Goal: Information Seeking & Learning: Learn about a topic

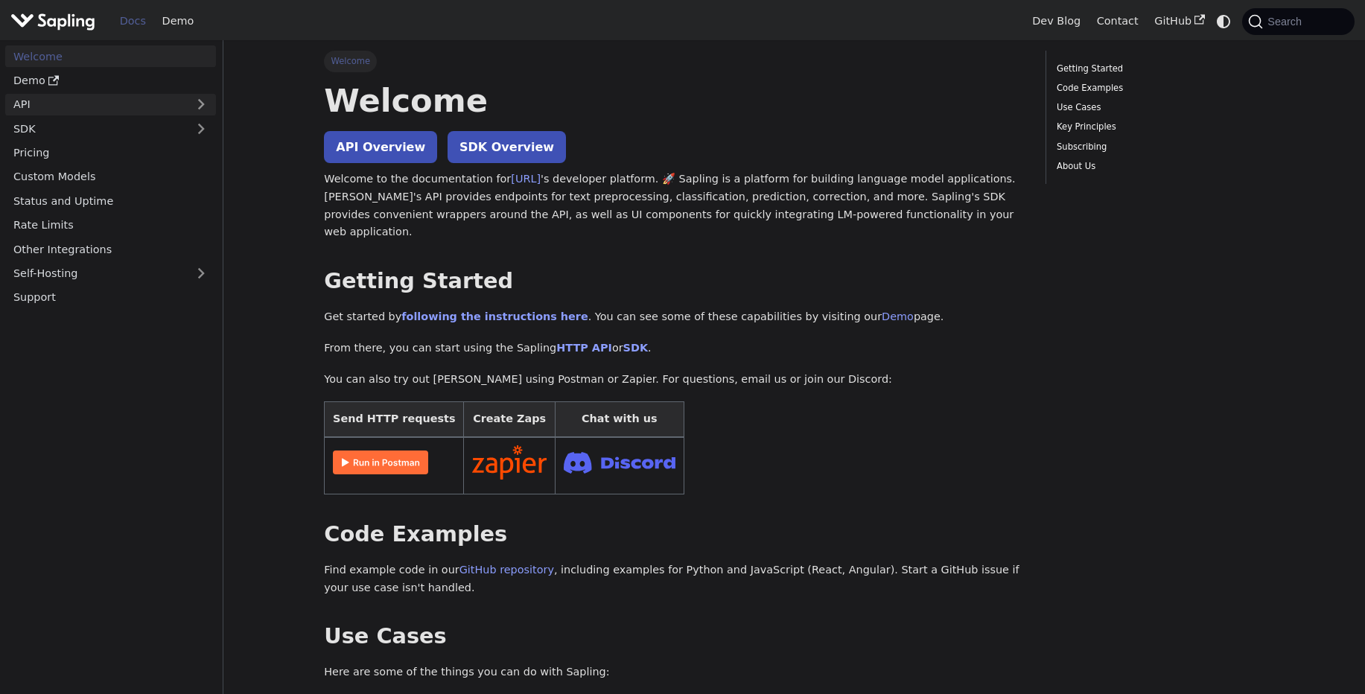
click at [144, 102] on link "API" at bounding box center [95, 105] width 181 height 22
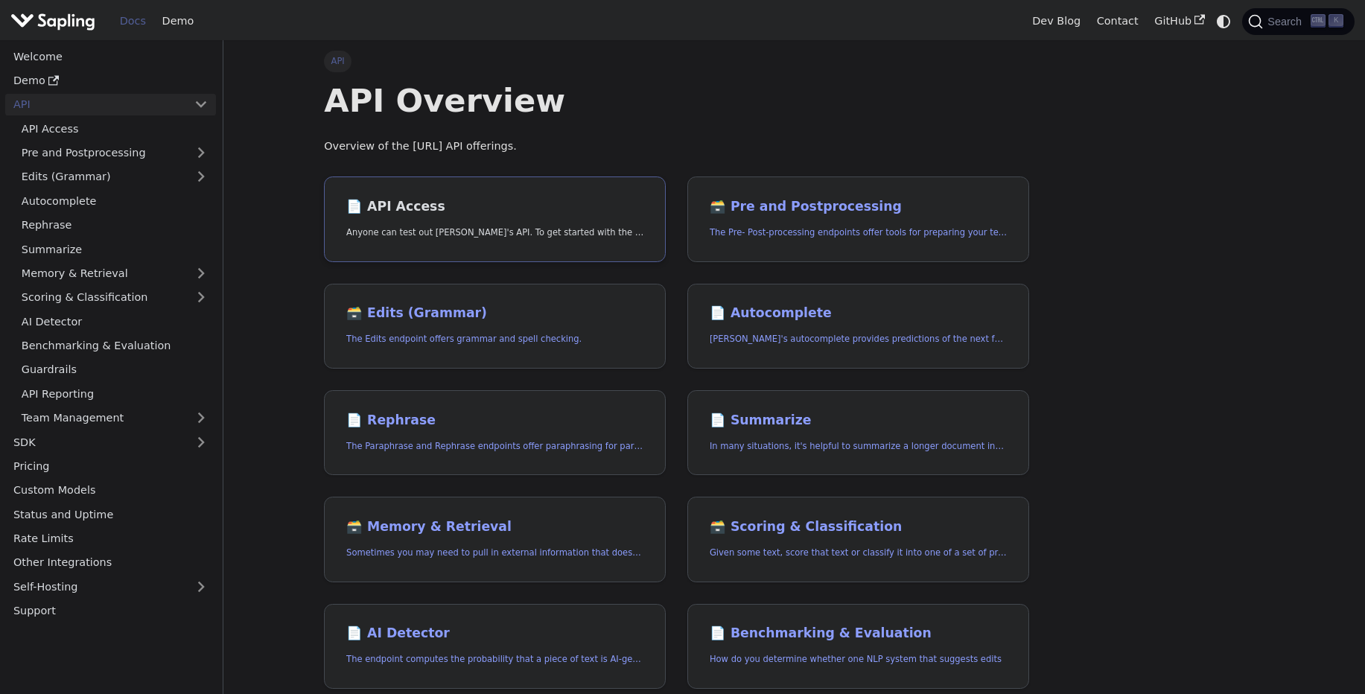
click at [379, 187] on link "📄️ API Access Anyone can test out Sapling's API. To get started with the API, s…" at bounding box center [495, 219] width 342 height 86
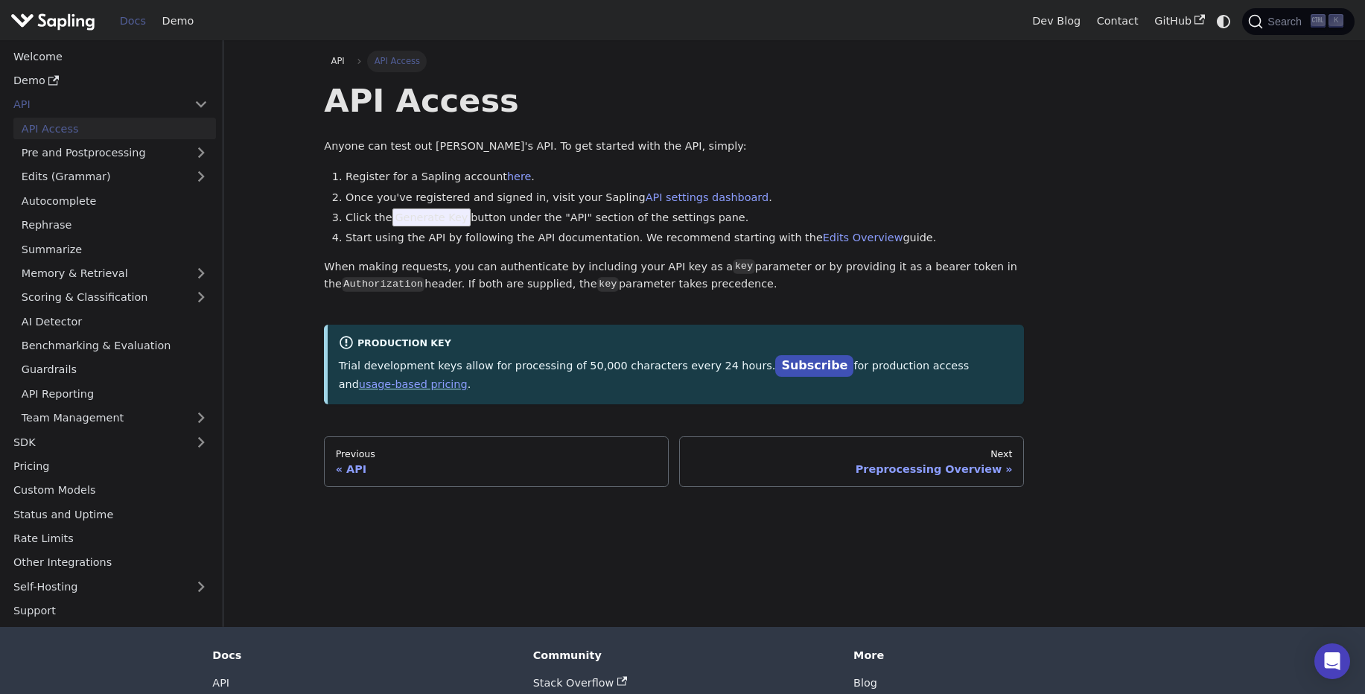
click at [427, 219] on span "Generate Key" at bounding box center [431, 218] width 79 height 18
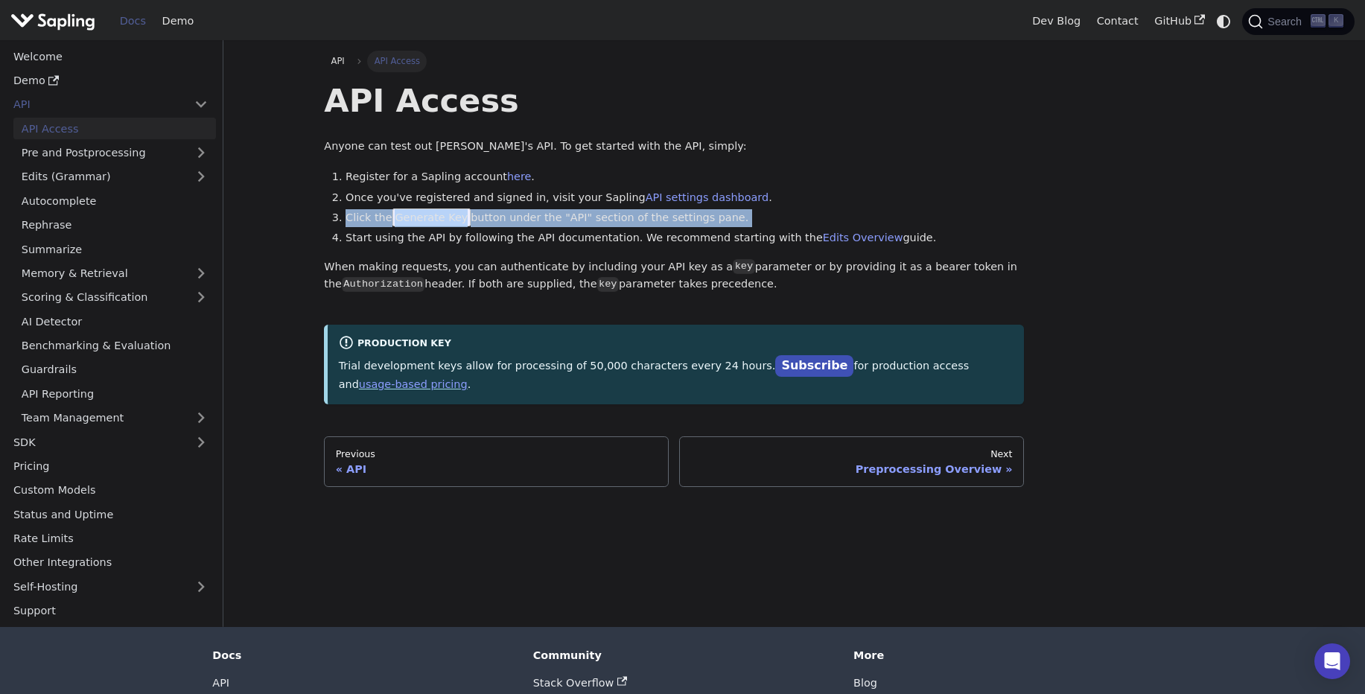
click at [427, 219] on span "Generate Key" at bounding box center [431, 218] width 79 height 18
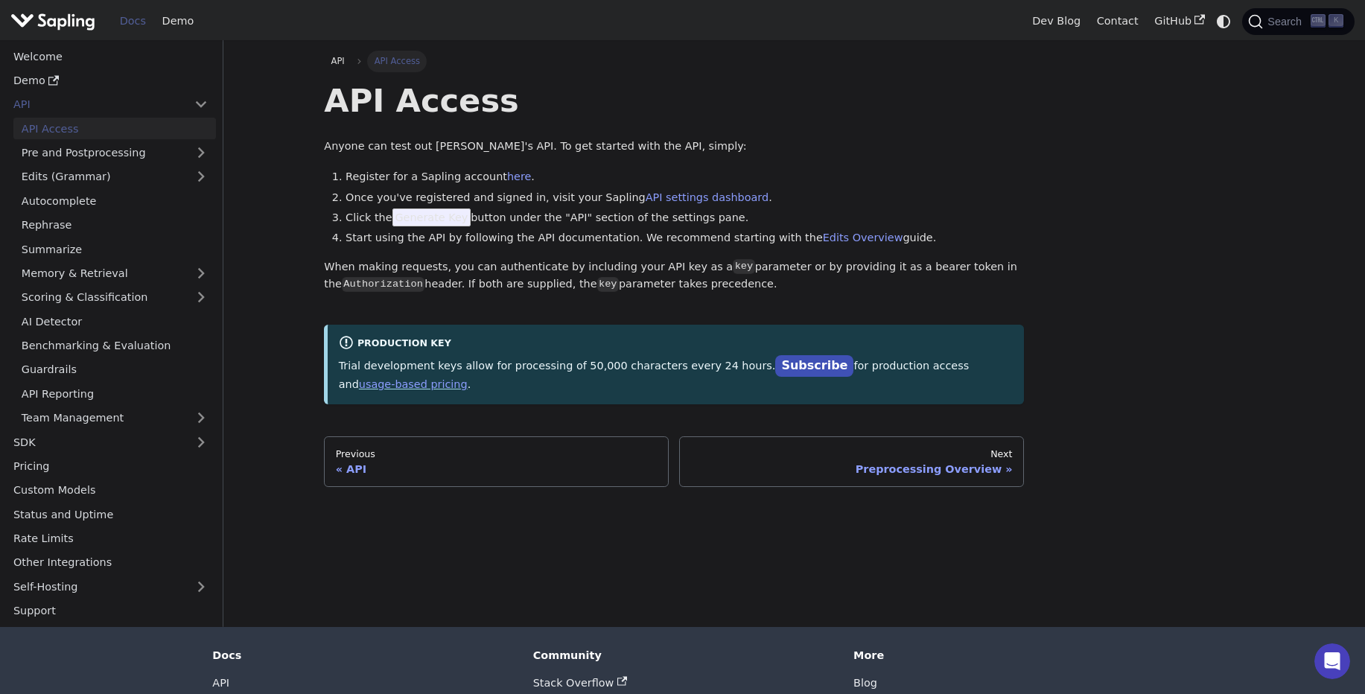
click at [427, 219] on span "Generate Key" at bounding box center [431, 218] width 79 height 18
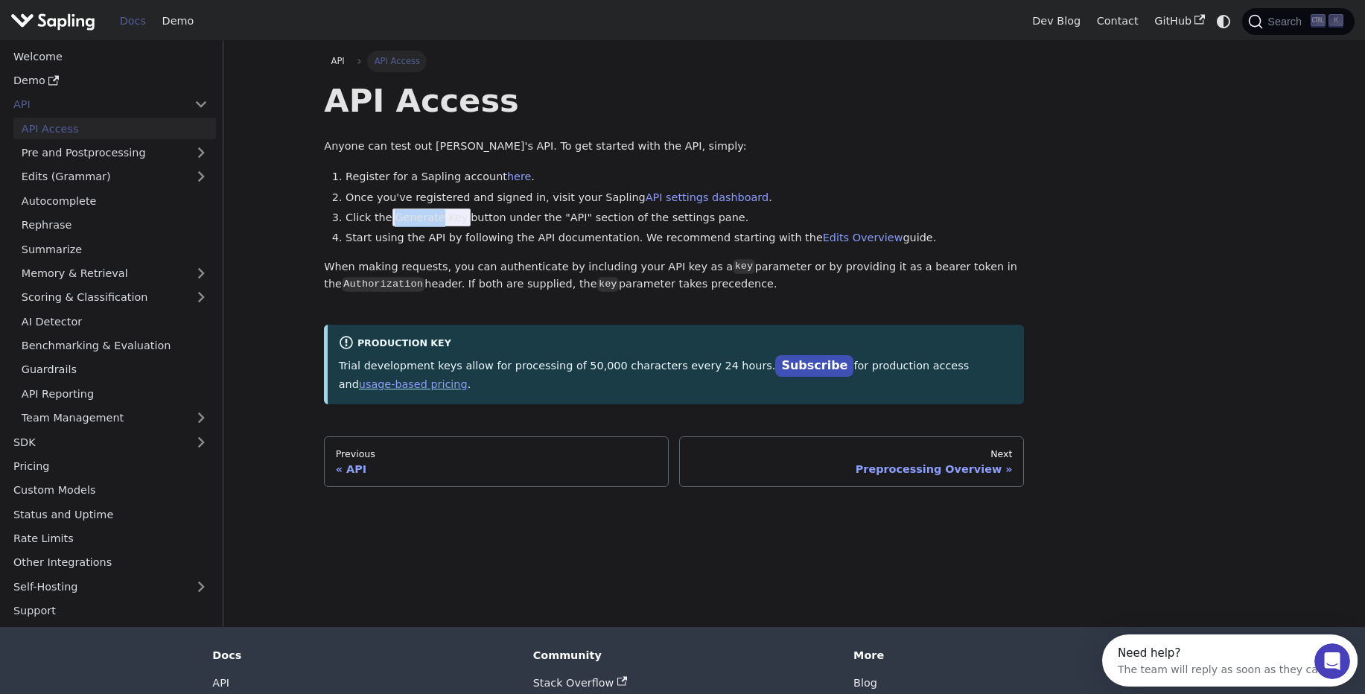
click at [427, 219] on span "Generate Key" at bounding box center [431, 218] width 79 height 18
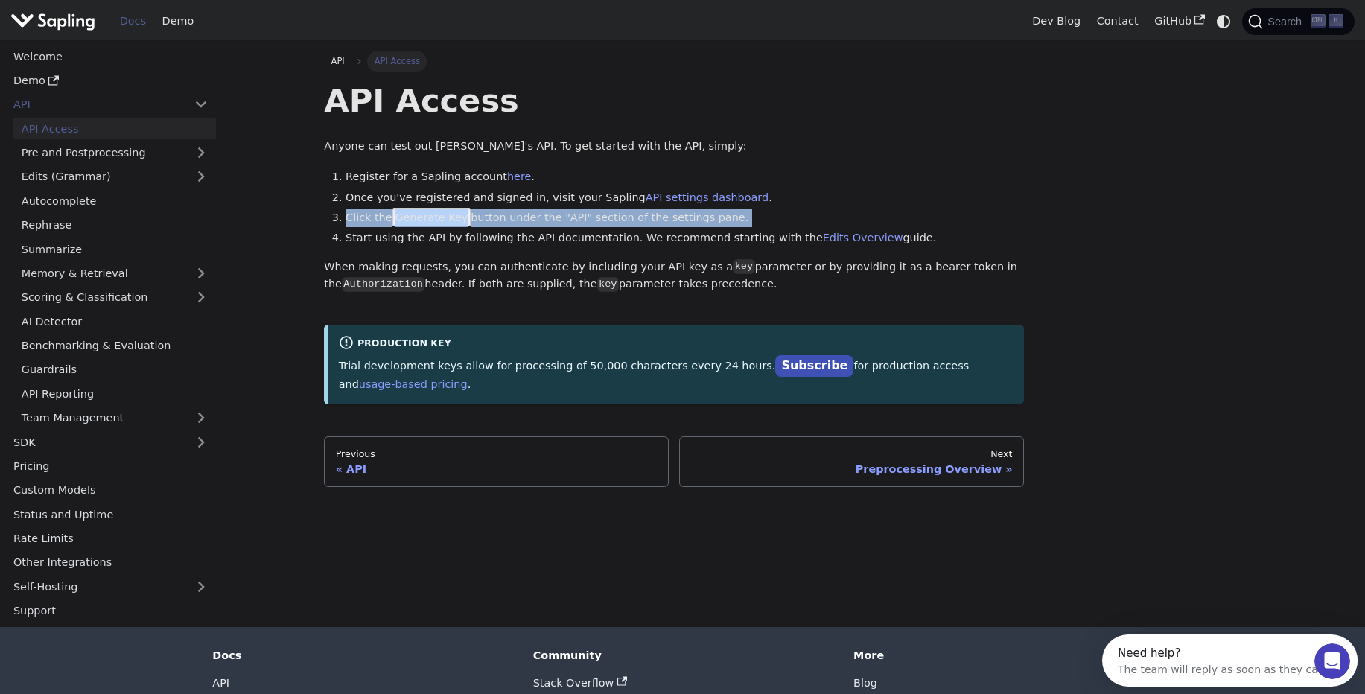
click at [427, 219] on span "Generate Key" at bounding box center [431, 218] width 79 height 18
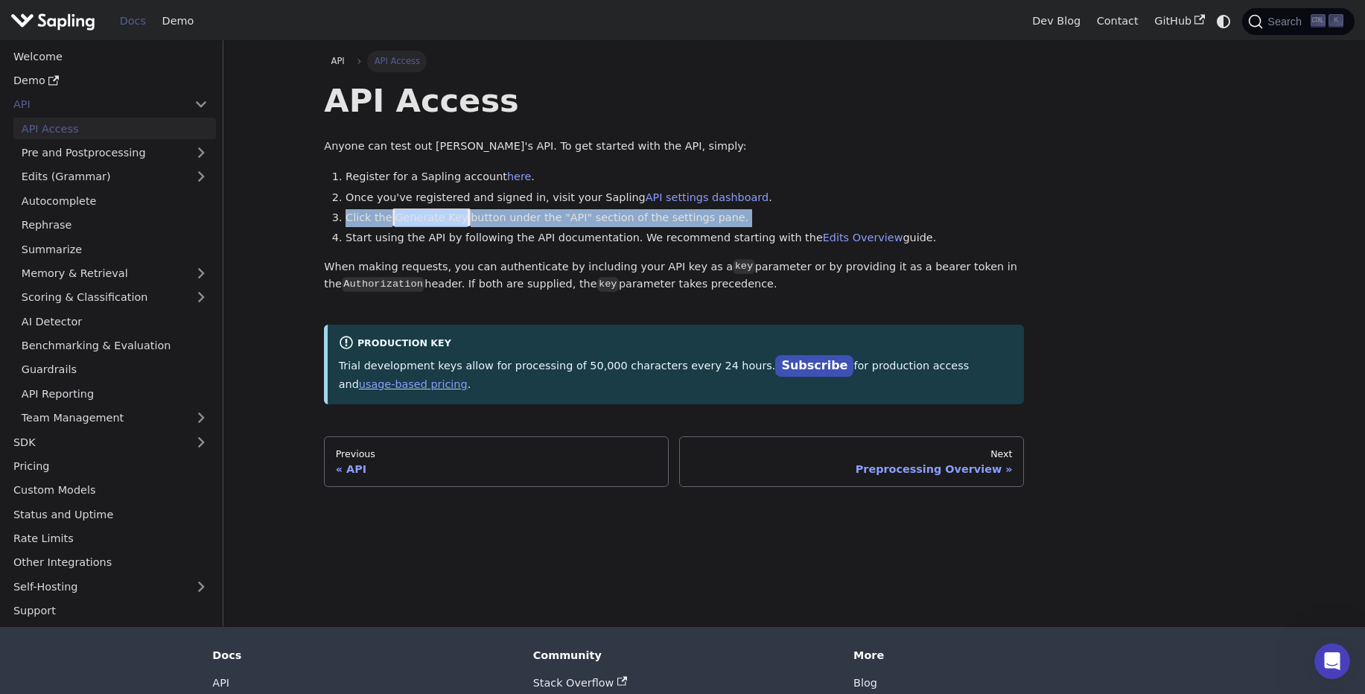
click at [743, 212] on li "Click the Generate Key button under the "API" section of the settings pane." at bounding box center [685, 218] width 678 height 18
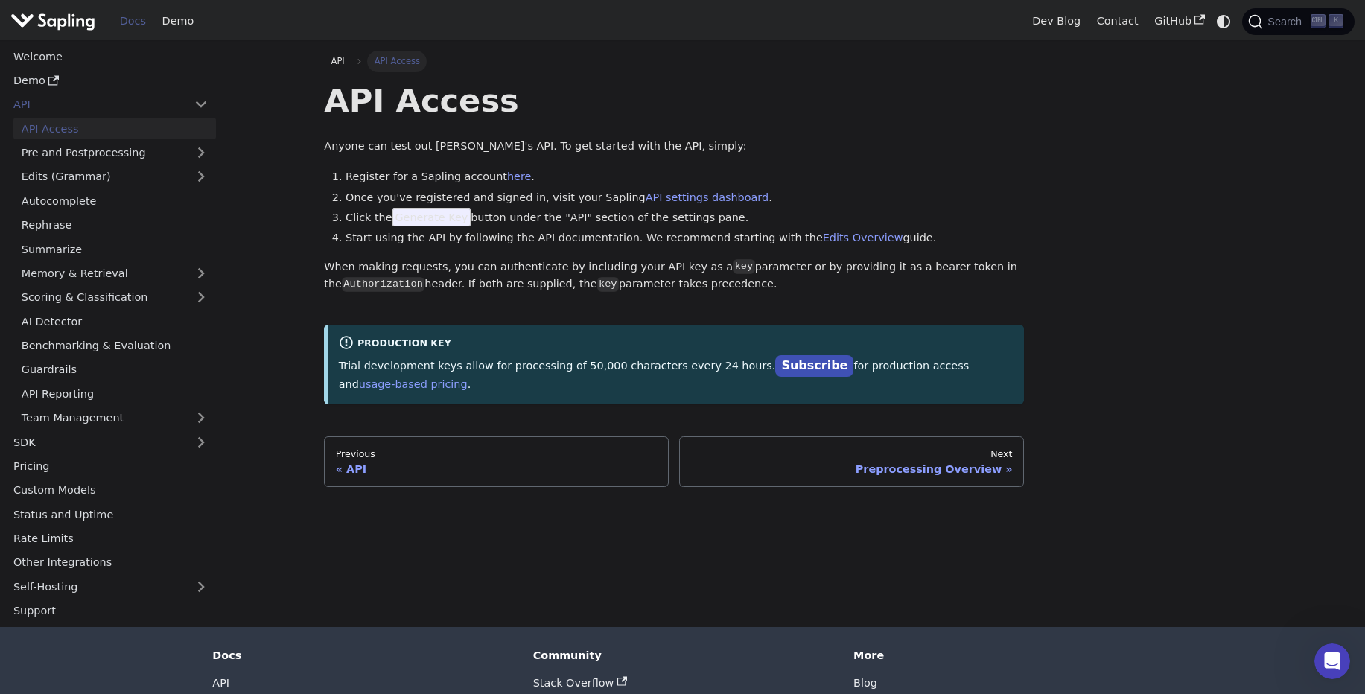
click at [743, 212] on li "Click the Generate Key button under the "API" section of the settings pane." at bounding box center [685, 218] width 678 height 18
click at [78, 328] on link "AI Detector" at bounding box center [114, 322] width 203 height 22
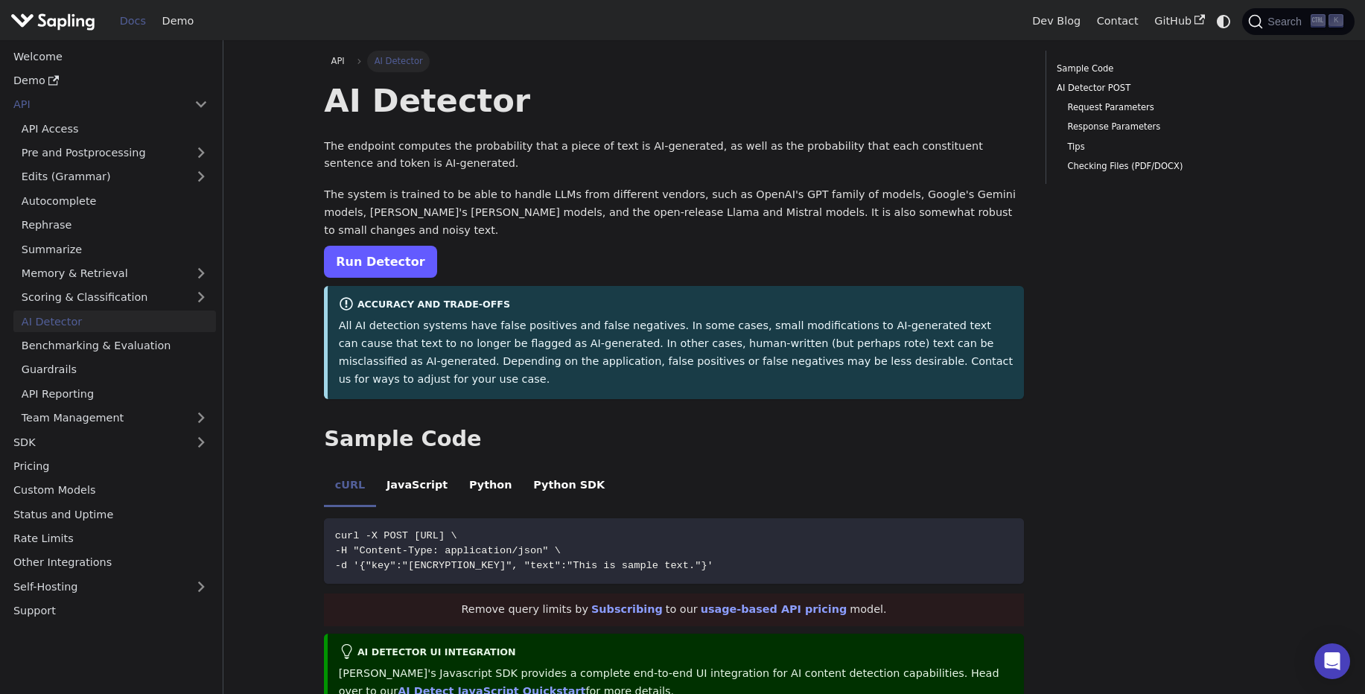
click at [375, 246] on link "Run Detector" at bounding box center [380, 262] width 112 height 32
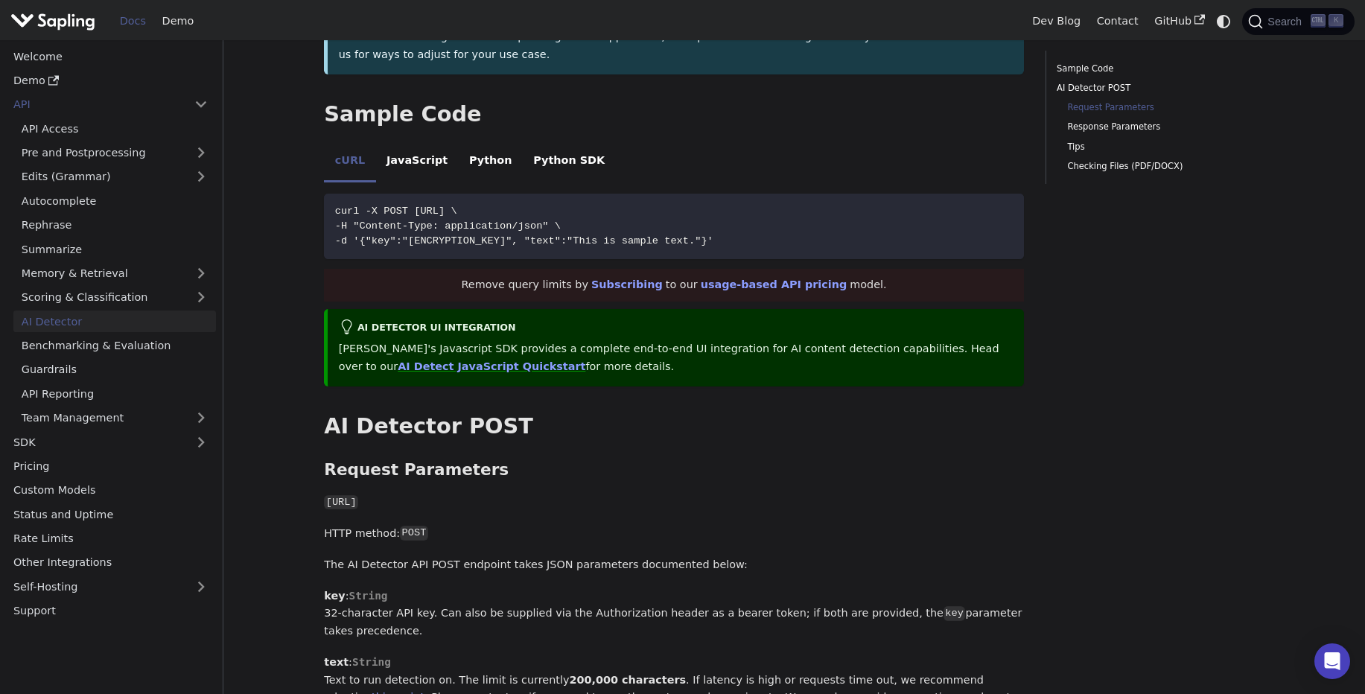
scroll to position [279, 0]
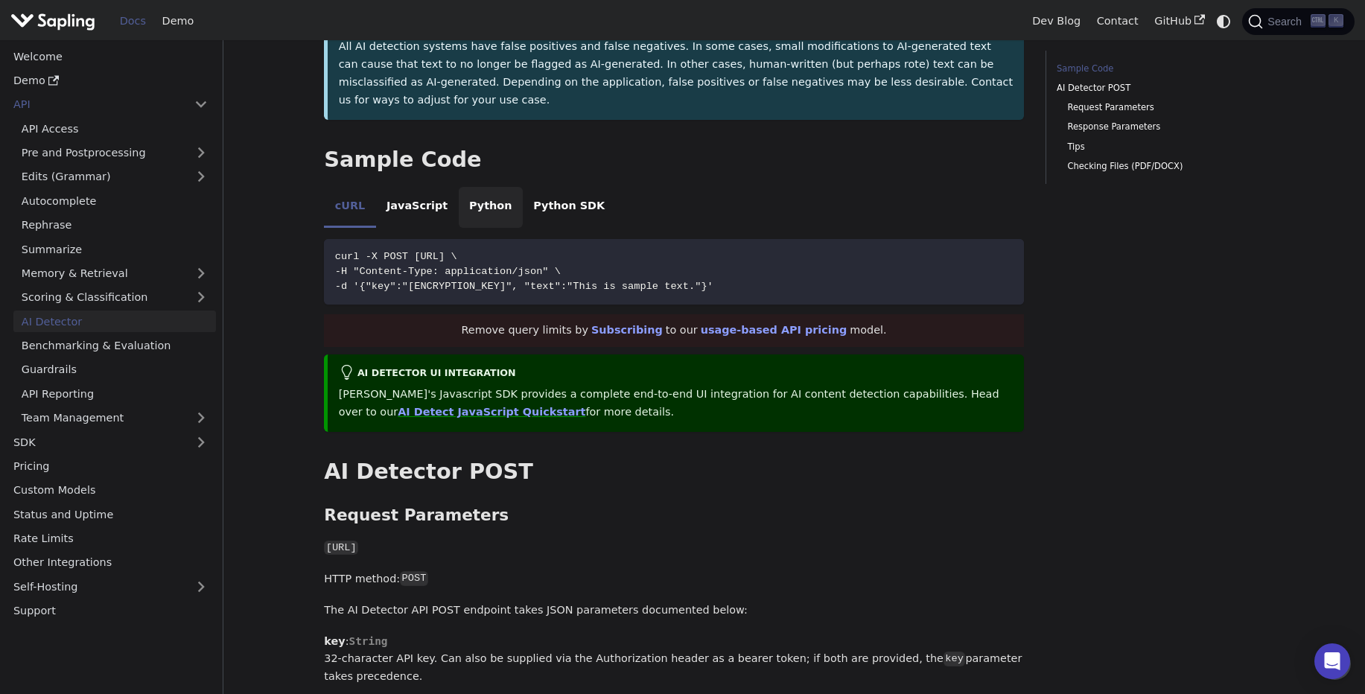
click at [474, 187] on li "Python" at bounding box center [491, 208] width 64 height 42
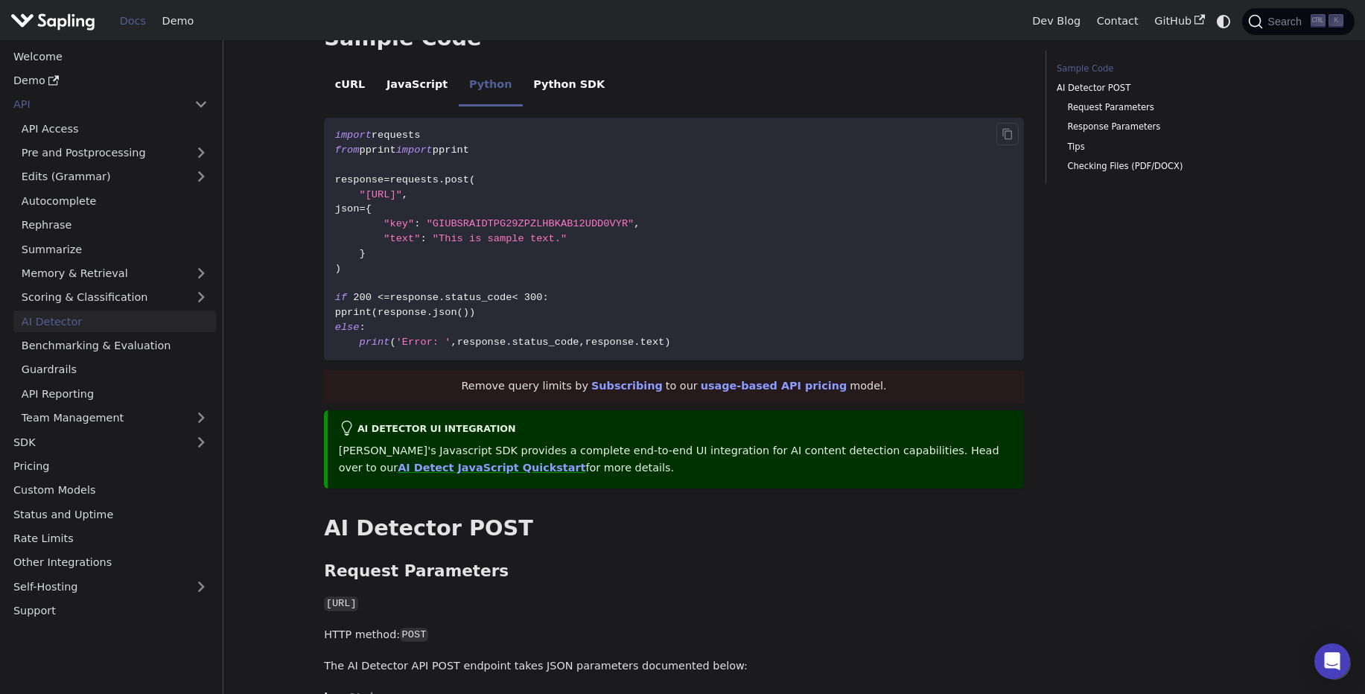
scroll to position [401, 0]
click at [1003, 127] on span "Copy code to clipboard" at bounding box center [1008, 133] width 12 height 12
drag, startPoint x: 563, startPoint y: 205, endPoint x: 440, endPoint y: 203, distance: 122.9
click at [440, 232] on span ""This is sample text."" at bounding box center [500, 237] width 134 height 11
click at [592, 228] on code "import requests from pprint import pprint response = requests . post ( "[URL]" …" at bounding box center [674, 238] width 700 height 243
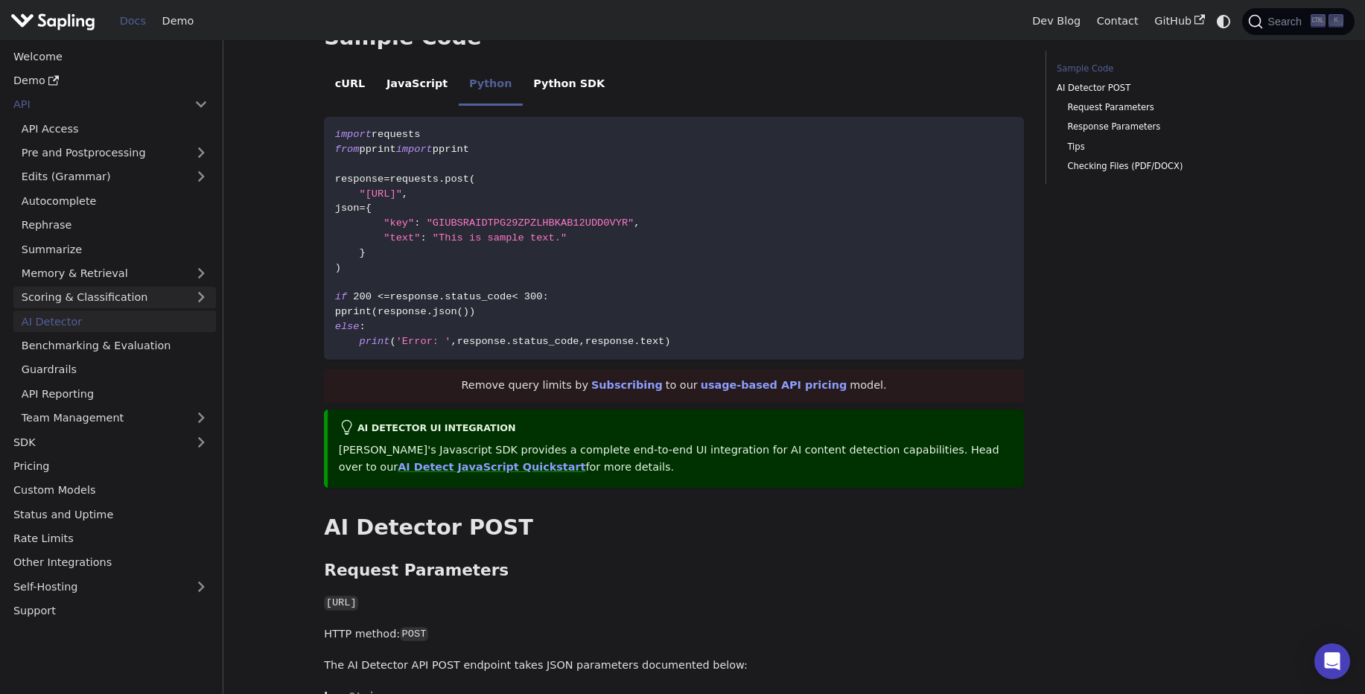
click at [75, 298] on link "Scoring & Classification" at bounding box center [114, 298] width 203 height 22
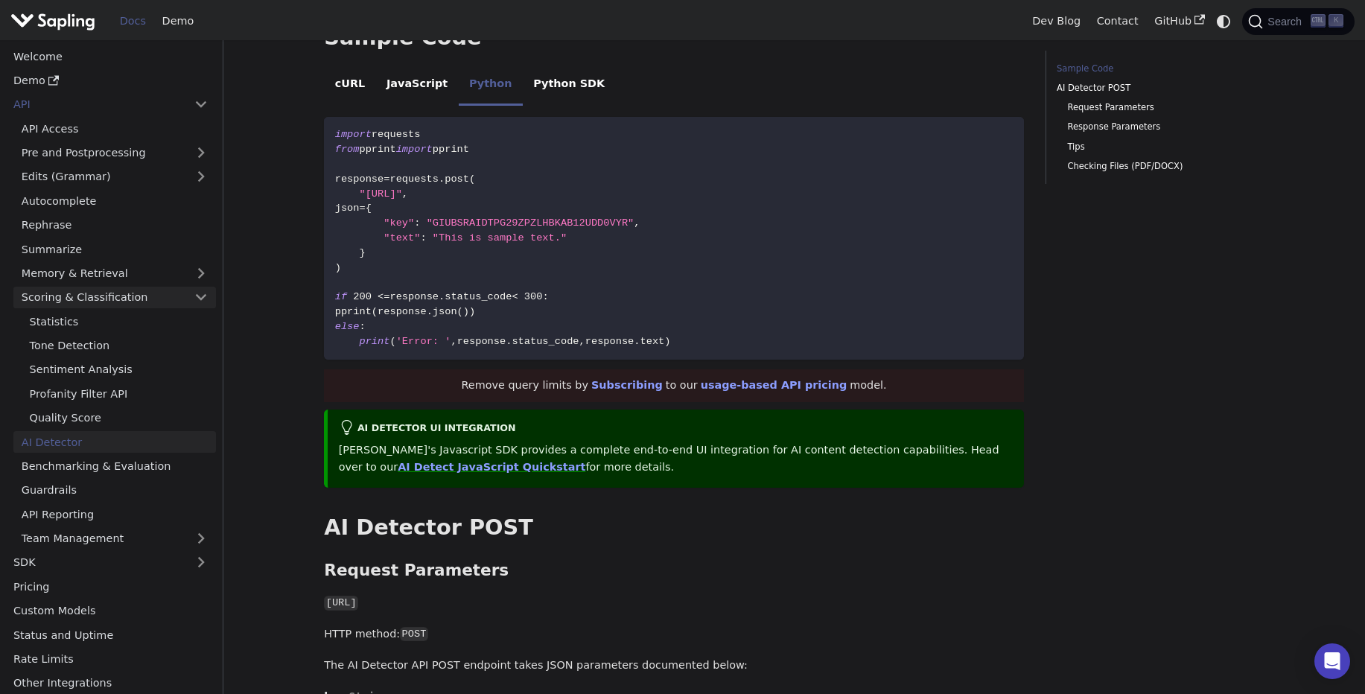
click at [75, 298] on link "Scoring & Classification" at bounding box center [114, 298] width 203 height 22
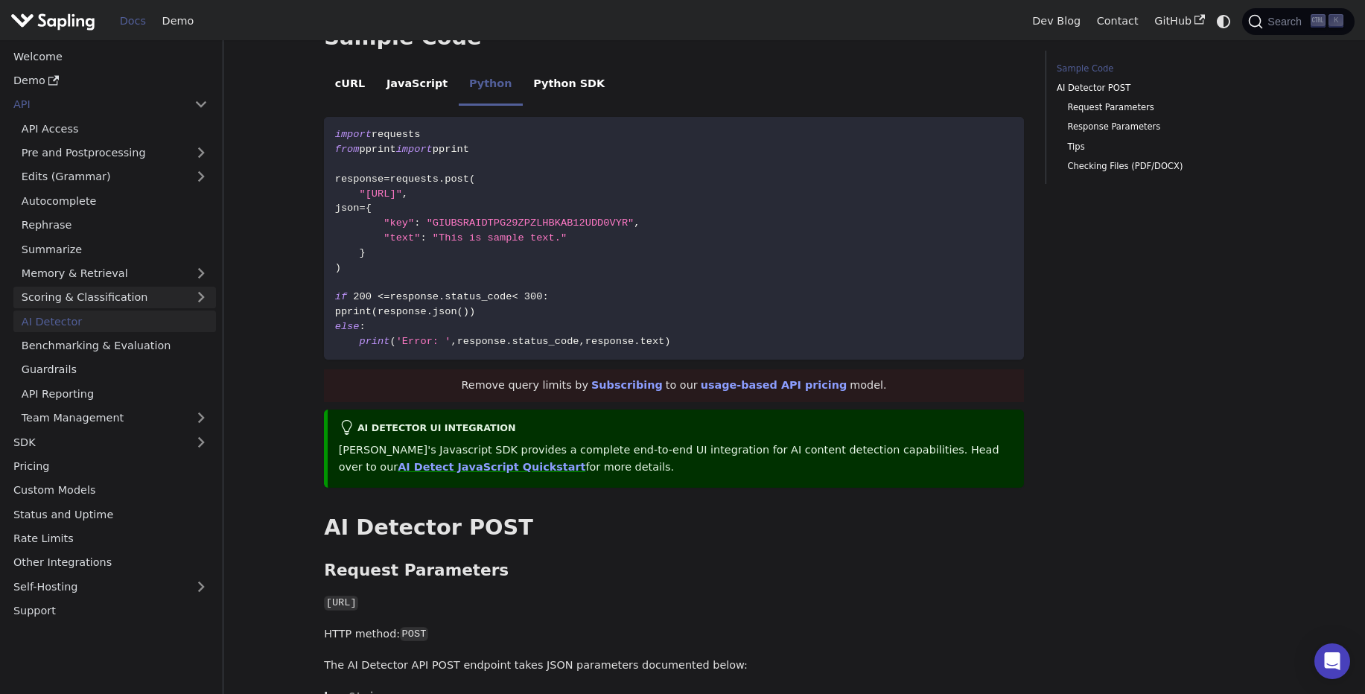
click at [75, 298] on link "Scoring & Classification" at bounding box center [114, 298] width 203 height 22
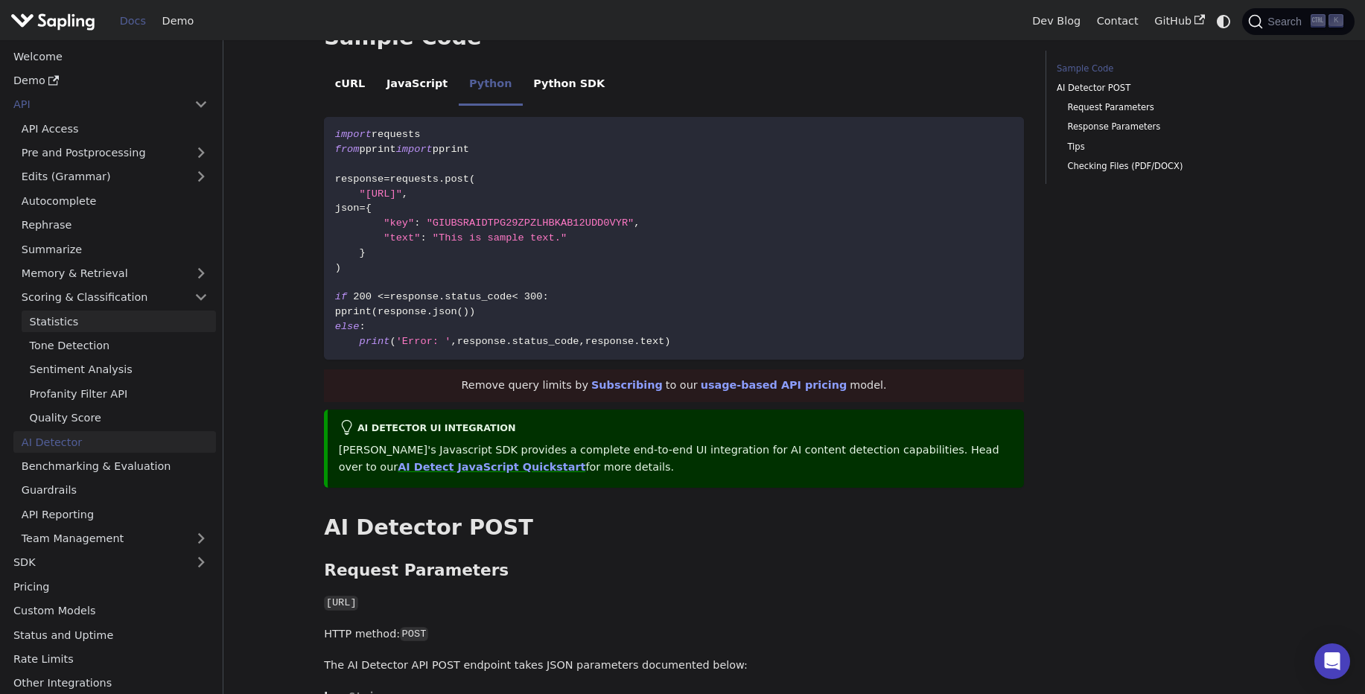
click at [74, 331] on link "Statistics" at bounding box center [119, 322] width 194 height 22
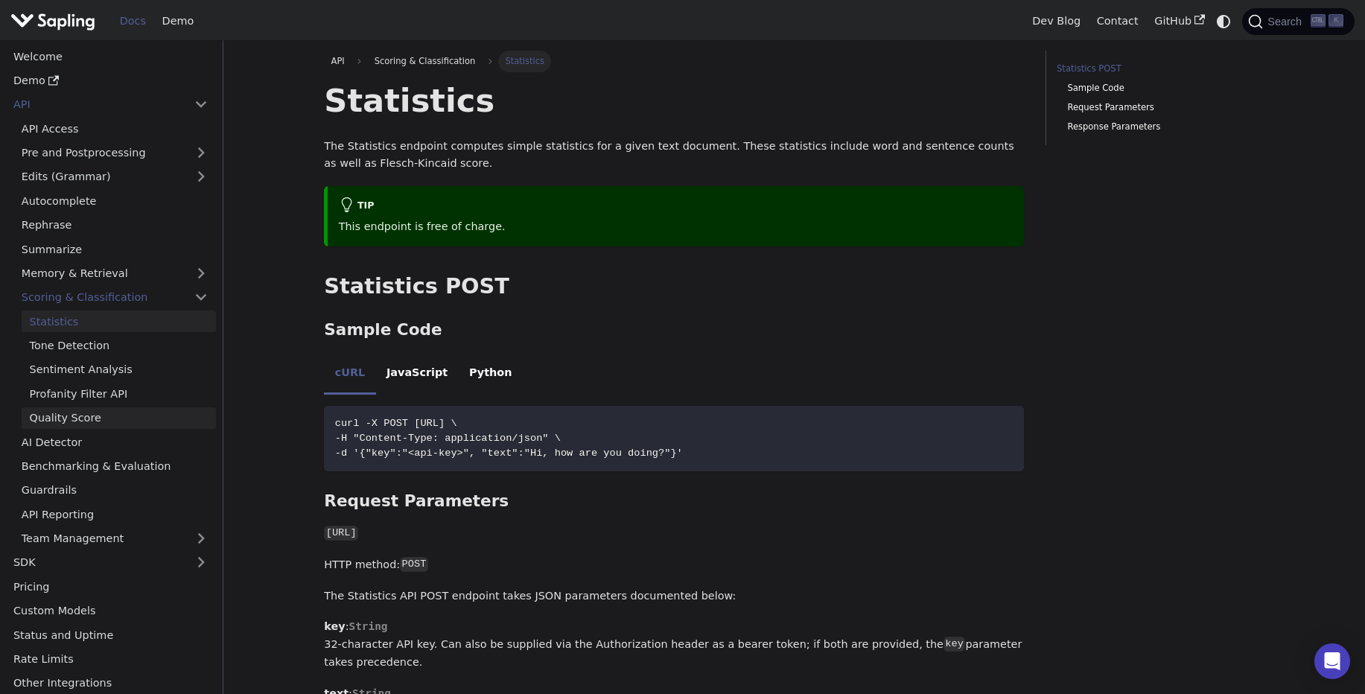
click at [71, 412] on link "Quality Score" at bounding box center [119, 418] width 194 height 22
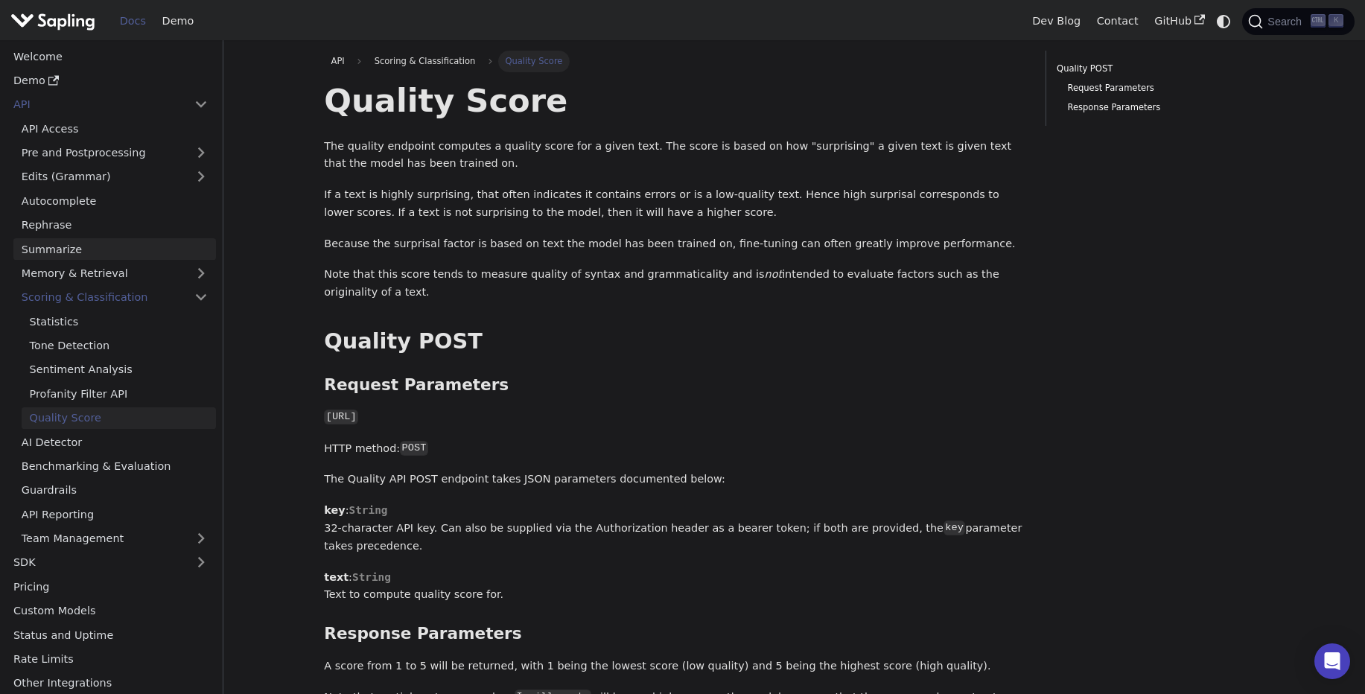
click at [110, 244] on link "Summarize" at bounding box center [114, 249] width 203 height 22
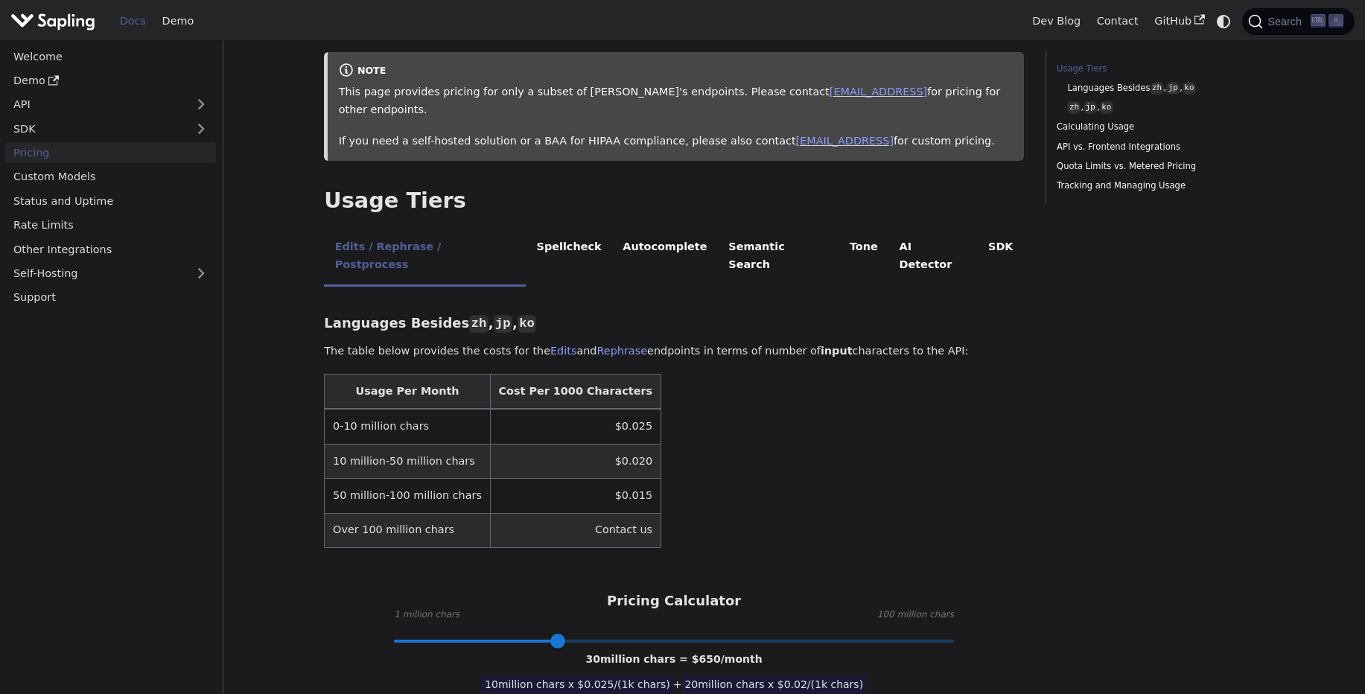
scroll to position [172, 0]
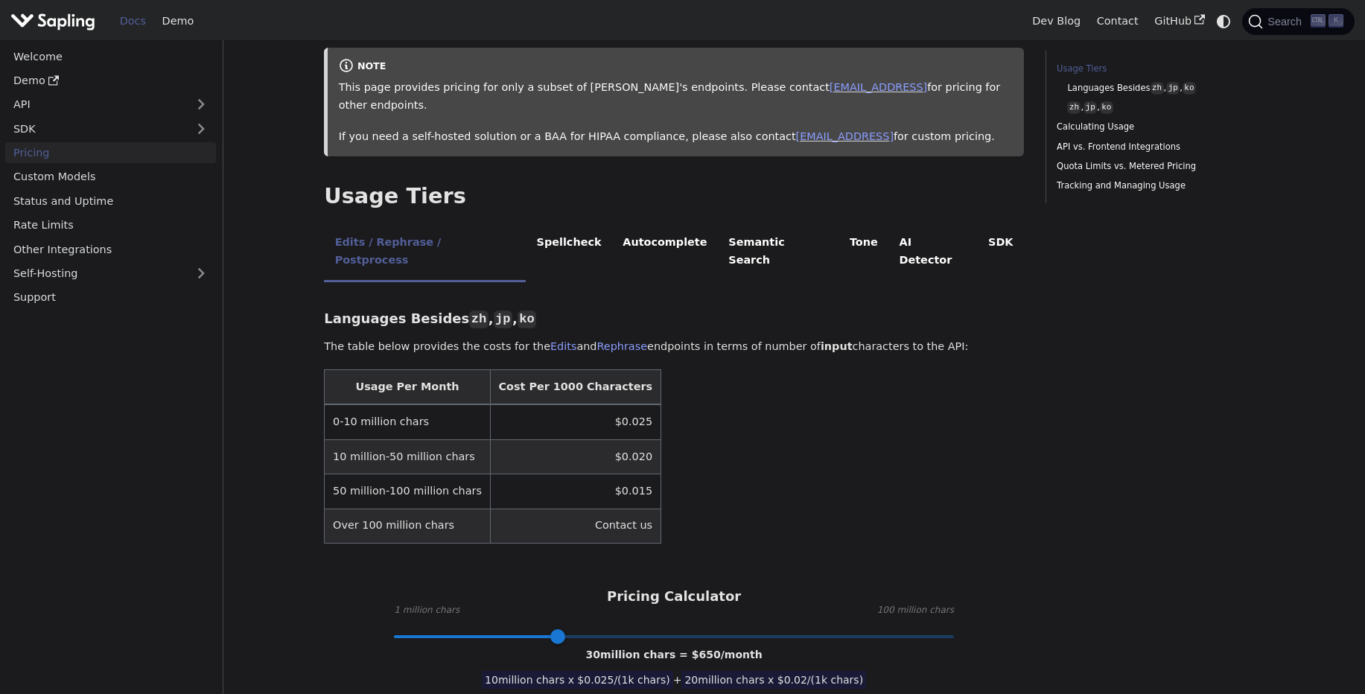
click at [591, 474] on td "$0.015" at bounding box center [575, 491] width 171 height 34
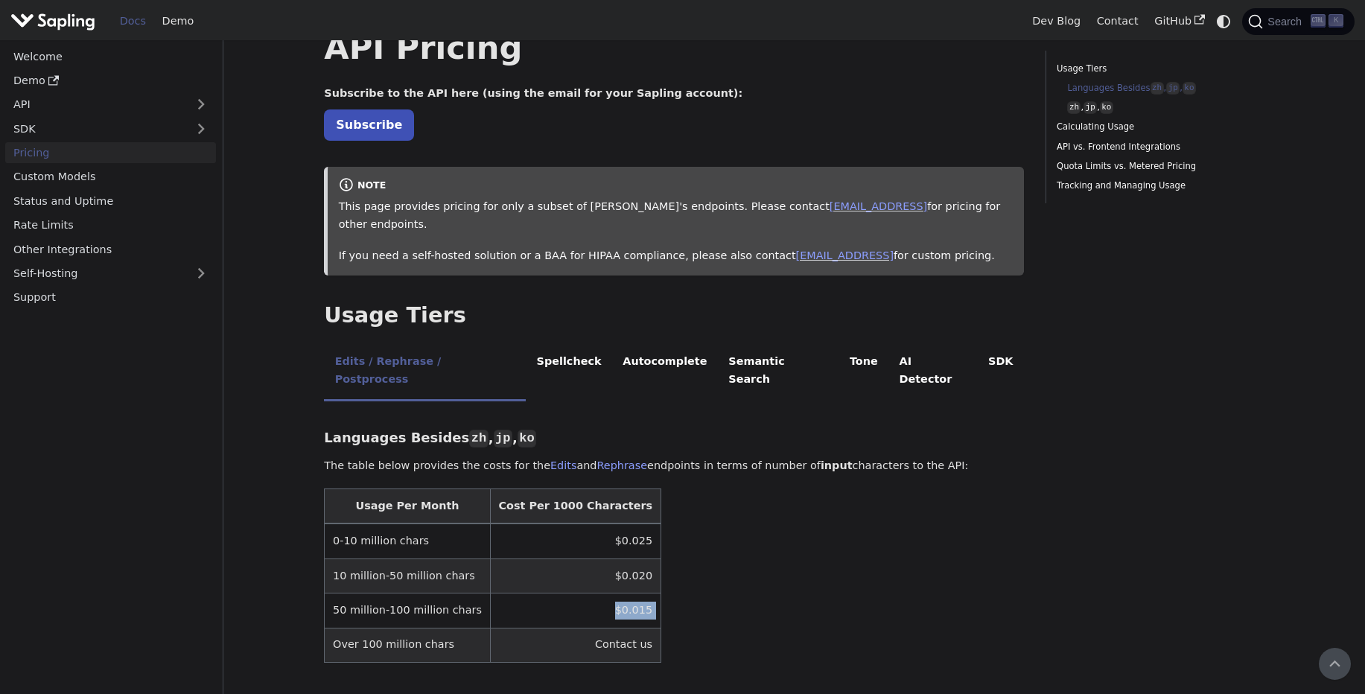
scroll to position [0, 0]
